Goal: Book appointment/travel/reservation

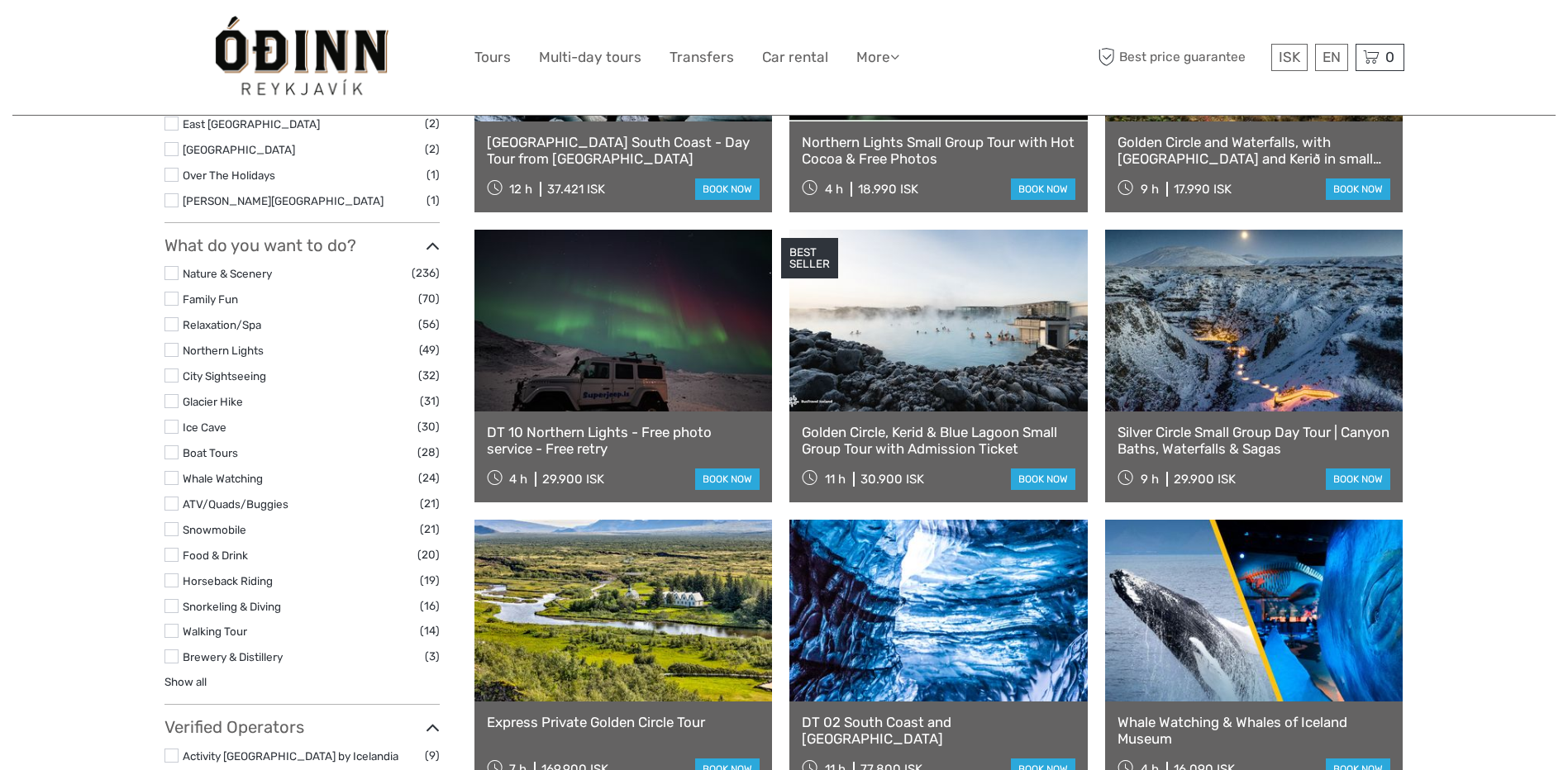
scroll to position [1819, 0]
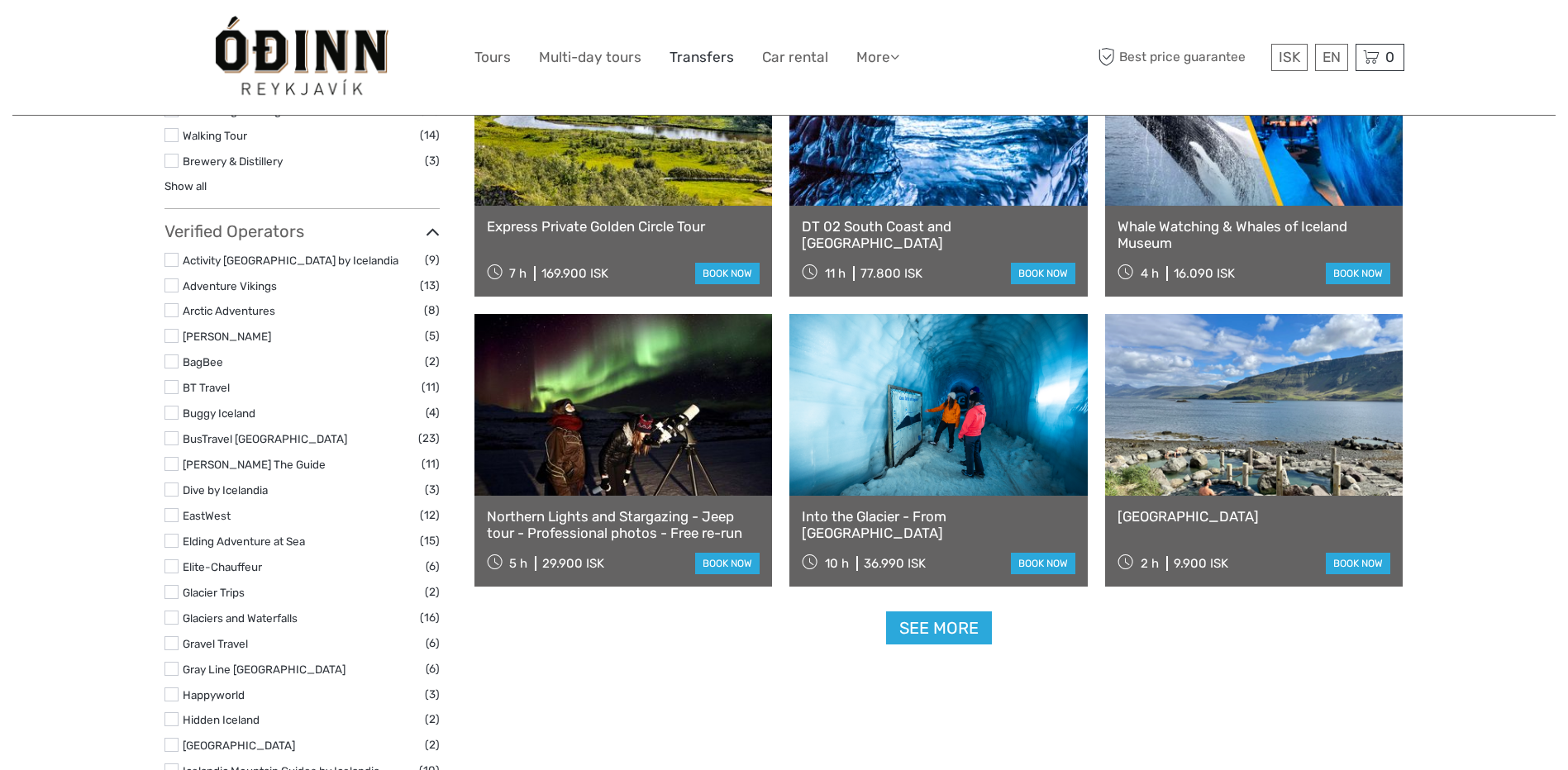
click at [726, 68] on link "Transfers" at bounding box center [702, 57] width 64 height 24
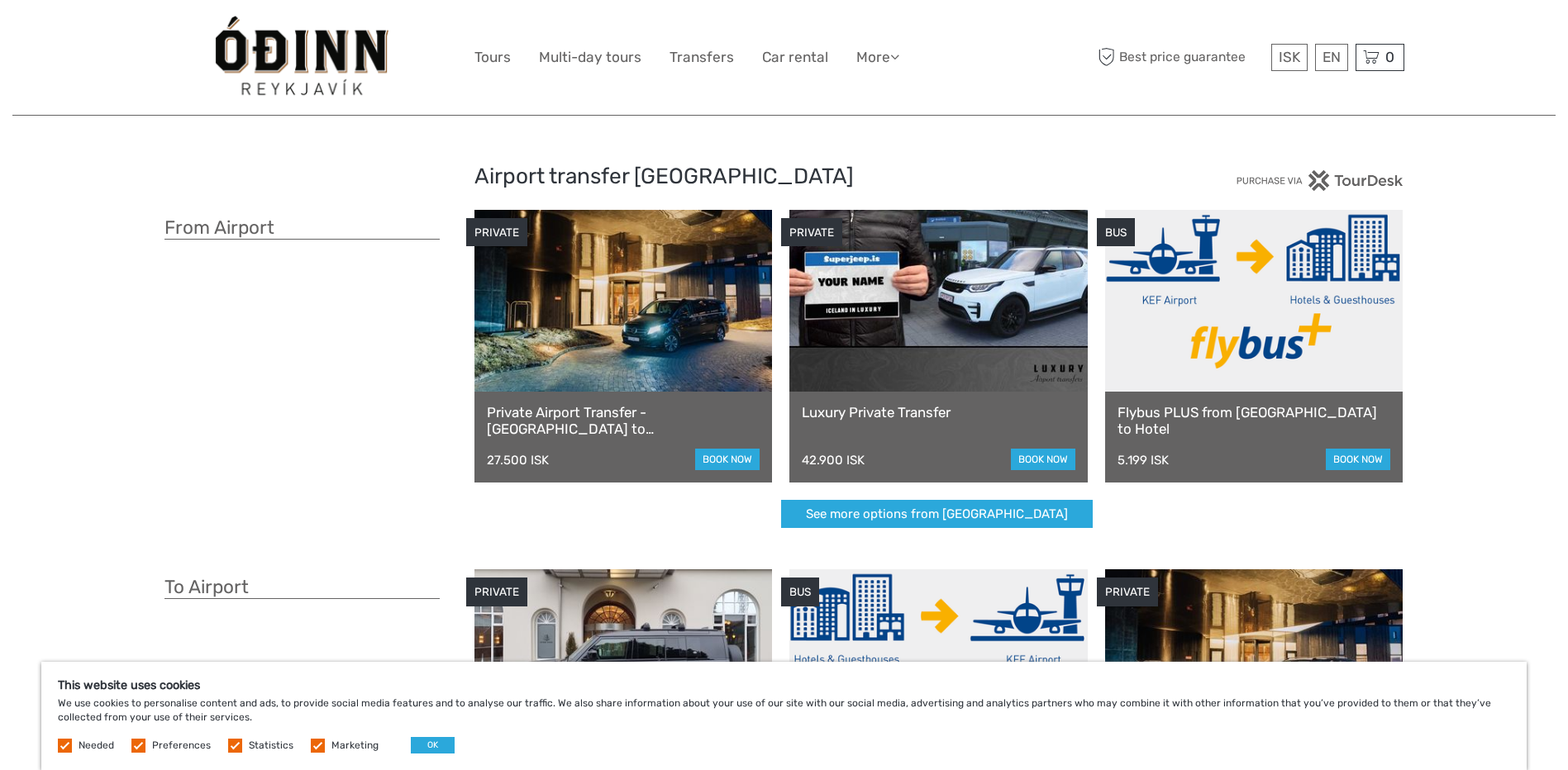
click at [862, 341] on link at bounding box center [938, 301] width 298 height 182
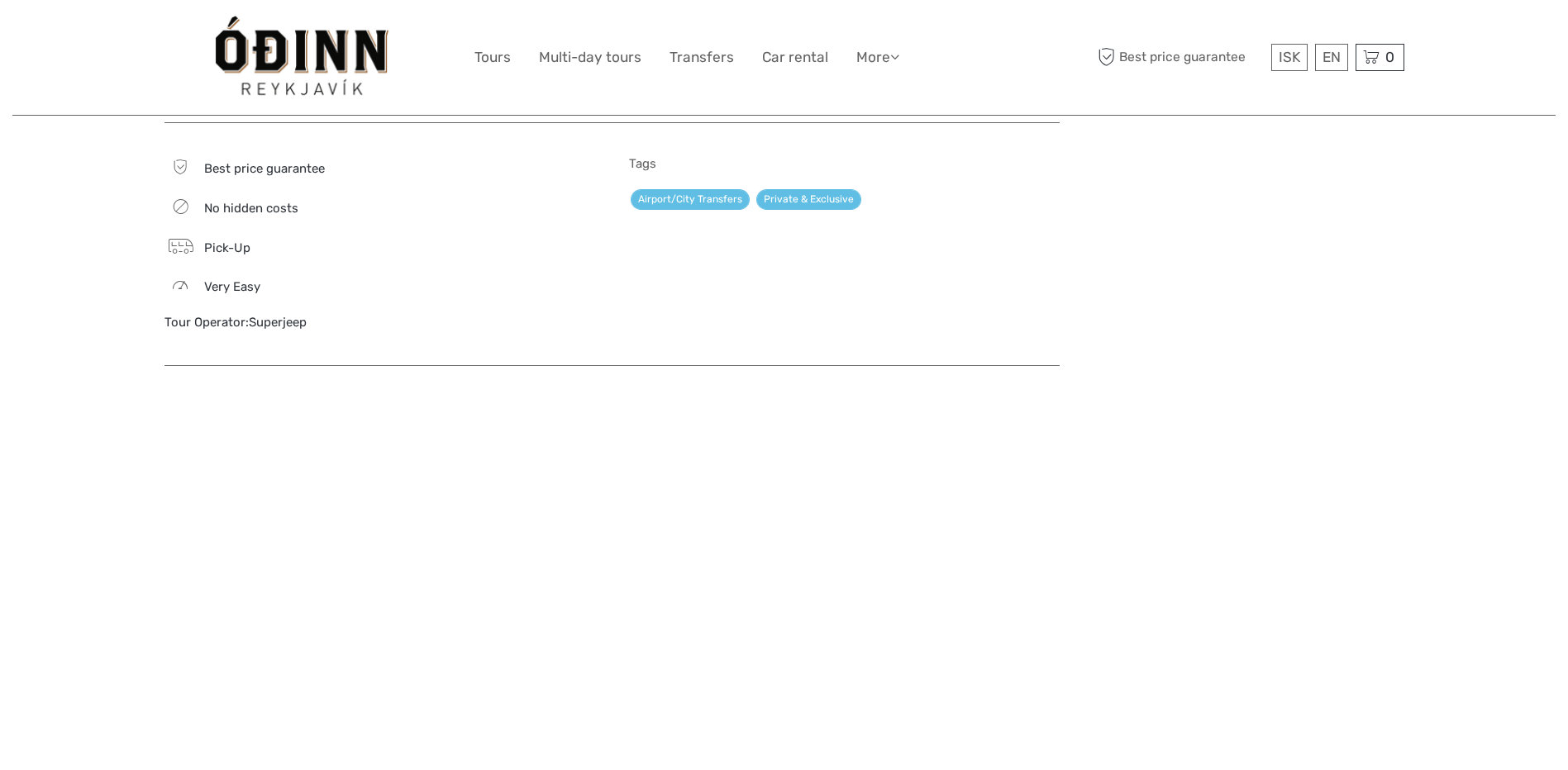
scroll to position [496, 0]
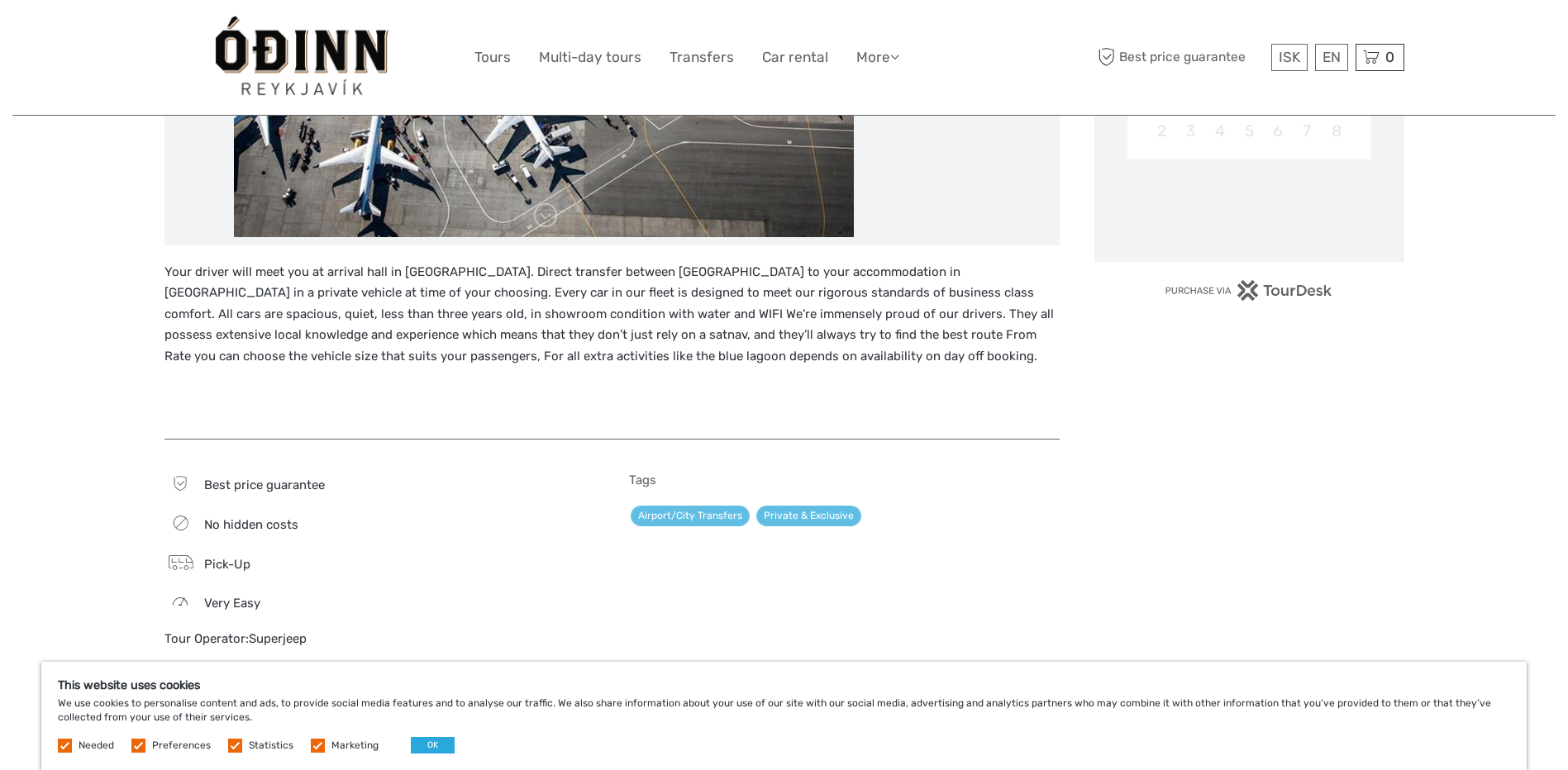
click at [322, 54] on img at bounding box center [301, 57] width 179 height 90
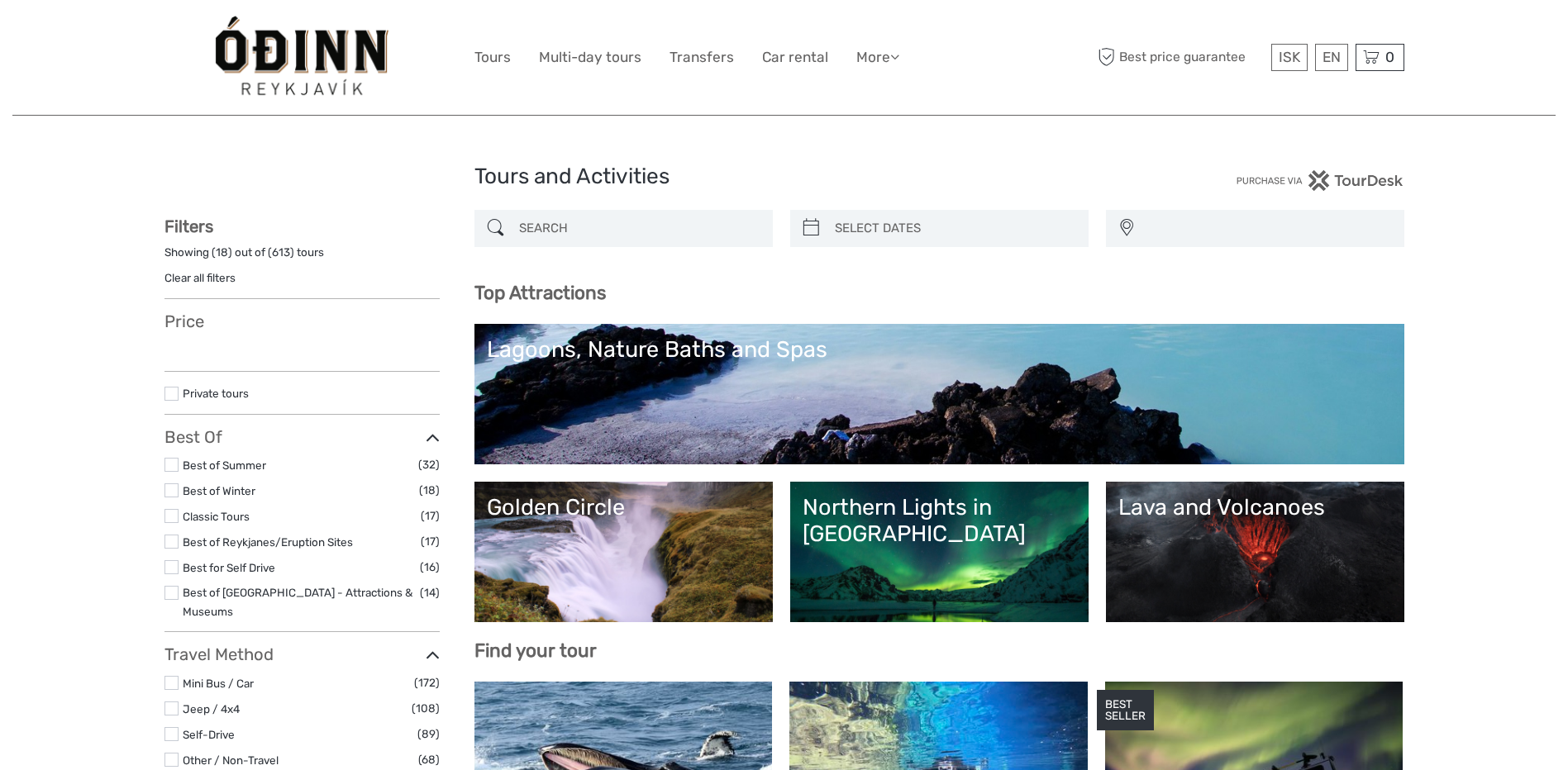
select select
